Goal: Transaction & Acquisition: Purchase product/service

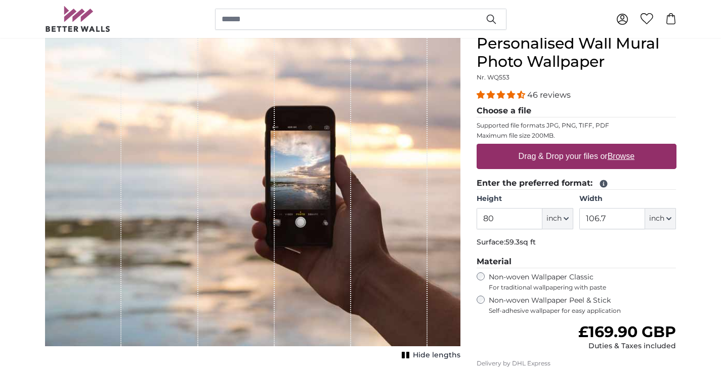
scroll to position [98, 0]
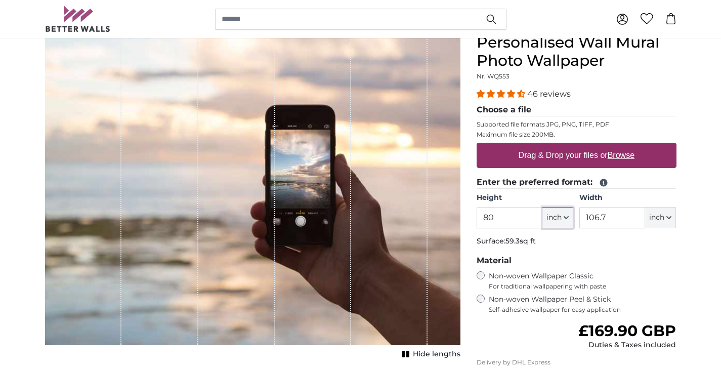
click at [569, 221] on button "inch" at bounding box center [557, 217] width 31 height 21
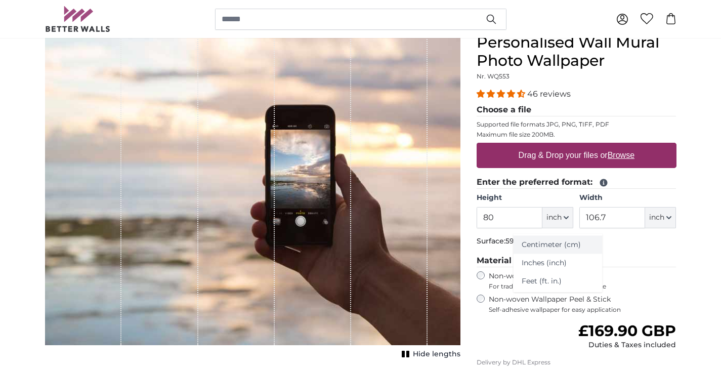
click at [574, 242] on link "Centimeter (cm)" at bounding box center [557, 245] width 89 height 18
type input "203.2"
type input "271.1"
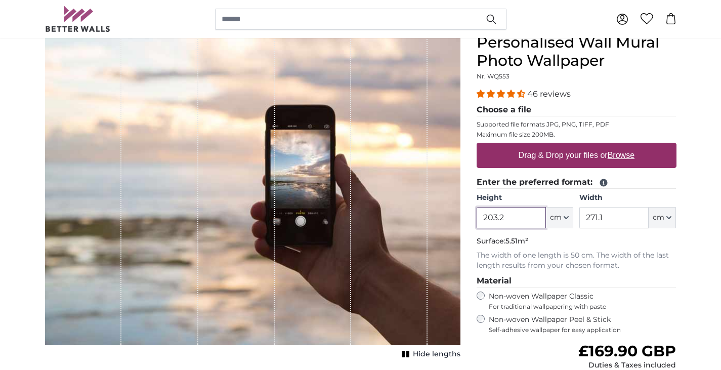
click at [520, 219] on input "203.2" at bounding box center [511, 217] width 69 height 21
type input "150"
type input "700"
click at [682, 254] on div "Personalised Wall Mural Photo Wallpaper Nr. WQ553 46 reviews Choose a file Supp…" at bounding box center [576, 270] width 216 height 474
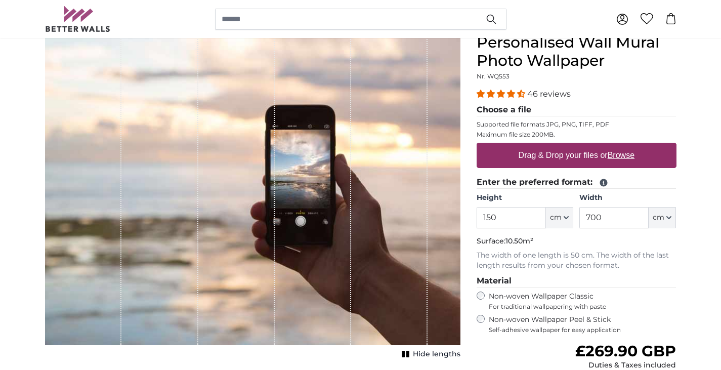
click at [626, 248] on fieldset "Enter the preferred format: Height 150 ft cm Centimeter (cm) Inches (inch) Feet…" at bounding box center [577, 223] width 200 height 95
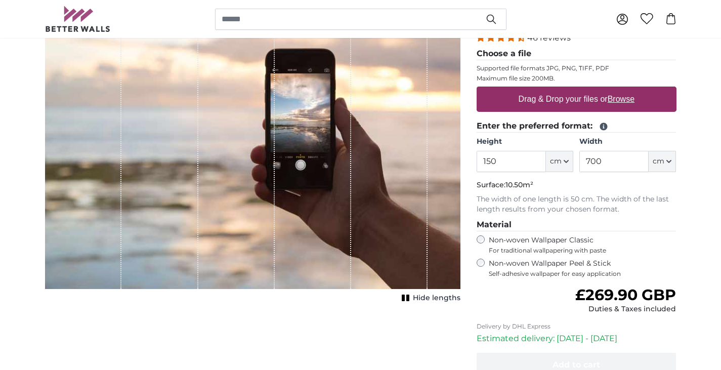
scroll to position [158, 0]
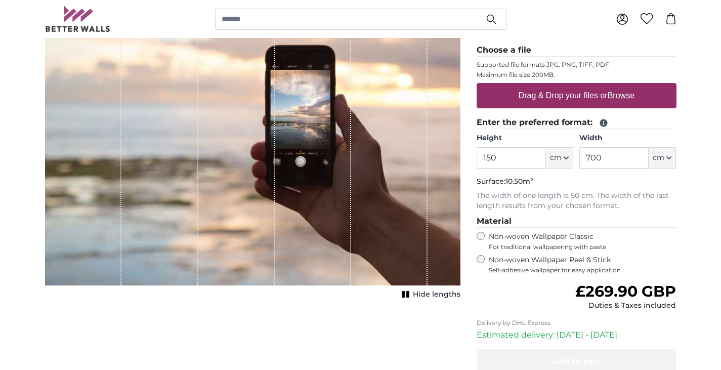
click at [416, 291] on span "Hide lengths" at bounding box center [437, 294] width 48 height 10
click at [405, 292] on rect "1 of 1" at bounding box center [404, 294] width 3 height 7
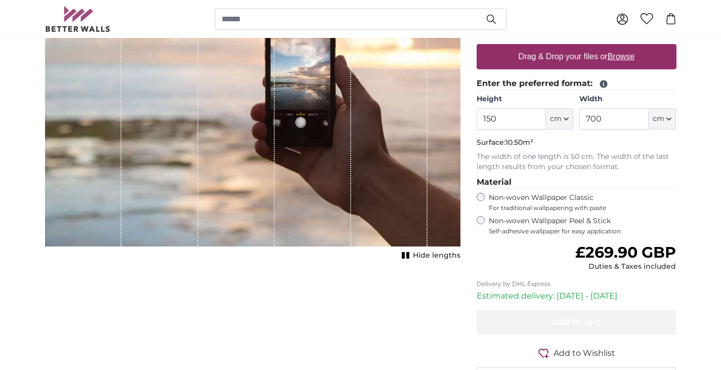
scroll to position [210, 0]
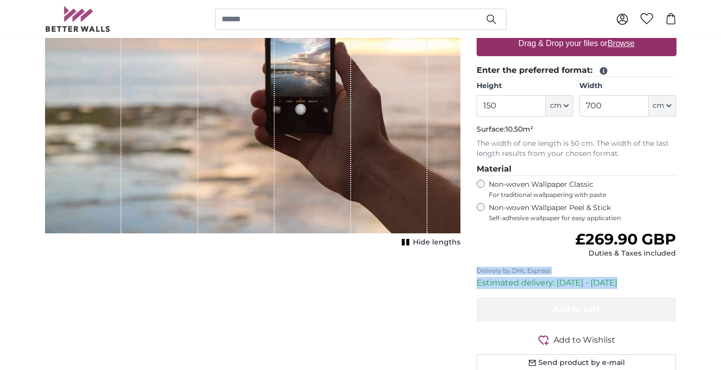
drag, startPoint x: 619, startPoint y: 282, endPoint x: 468, endPoint y: 266, distance: 152.1
click at [468, 266] on product-detail "Cancel Crop image Hide lengths Personalised Wall Mural Photo Wallpaper Nr. WQ55…" at bounding box center [361, 150] width 648 height 490
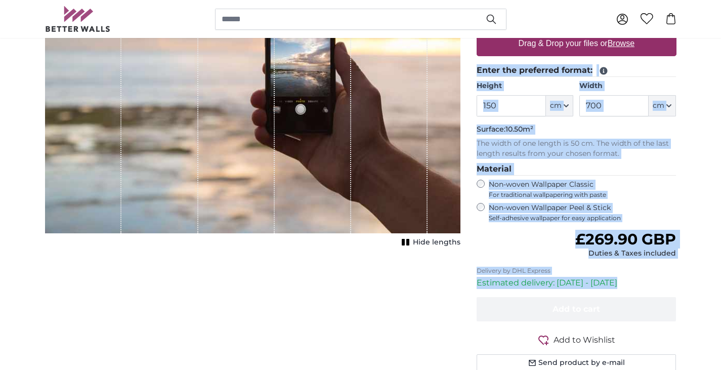
click at [563, 244] on div "Regular price £269.90 GBP Duties & Taxes included" at bounding box center [577, 244] width 200 height 28
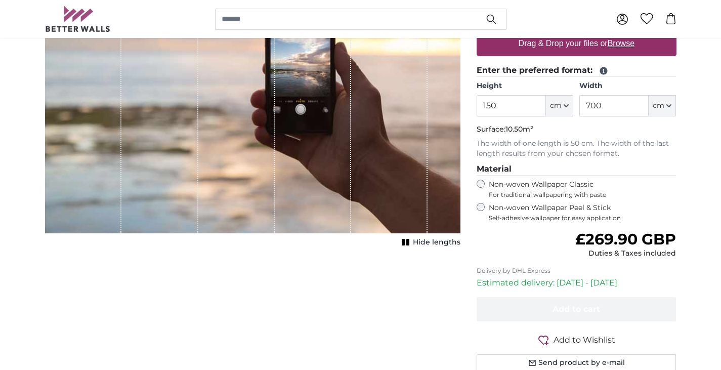
click at [521, 211] on label "Non-woven Wallpaper Peel & Stick Self-adhesive wallpaper for easy application" at bounding box center [583, 212] width 188 height 19
click at [509, 184] on label "Non-woven Wallpaper Classic For traditional wallpapering with paste" at bounding box center [583, 189] width 188 height 19
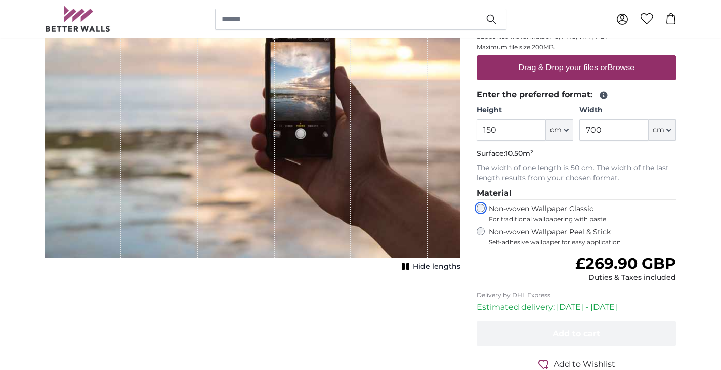
scroll to position [185, 0]
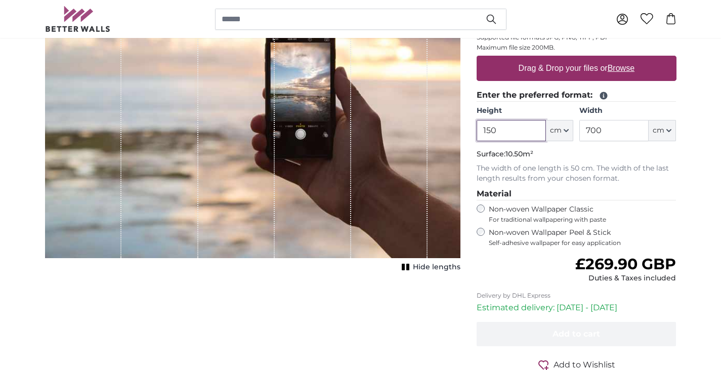
click at [485, 132] on input "150" at bounding box center [511, 130] width 69 height 21
click at [492, 130] on input "140" at bounding box center [511, 130] width 69 height 21
click at [543, 161] on fieldset "Enter the preferred format: Height 150 ft cm Centimeter (cm) Inches (inch) Feet…" at bounding box center [577, 136] width 200 height 95
click at [488, 132] on input "150" at bounding box center [511, 130] width 69 height 21
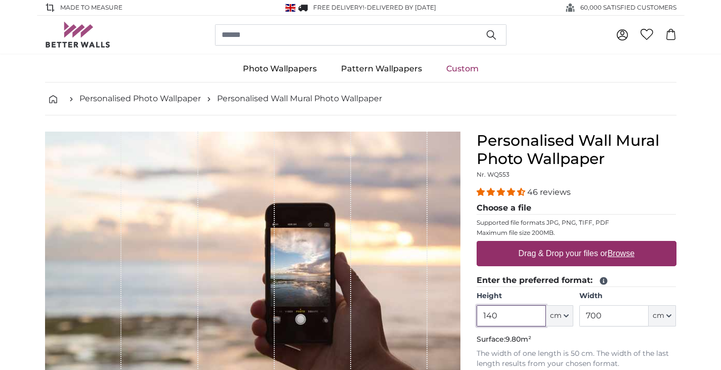
type input "140"
click at [60, 36] on img at bounding box center [78, 35] width 66 height 26
